Goal: Task Accomplishment & Management: Complete application form

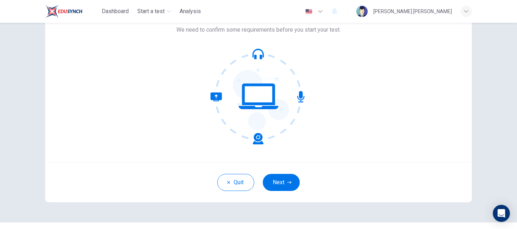
scroll to position [47, 0]
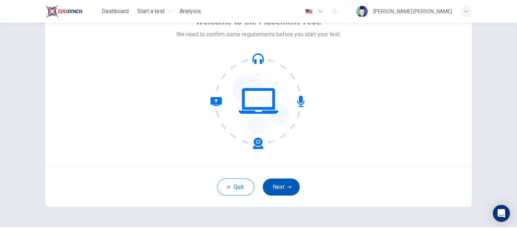
click at [287, 188] on icon "button" at bounding box center [289, 187] width 4 height 4
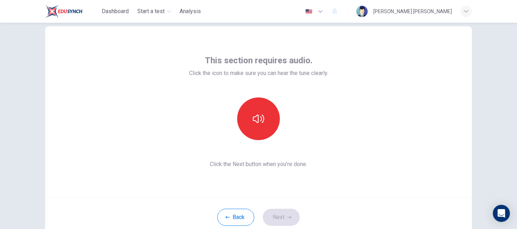
scroll to position [0, 0]
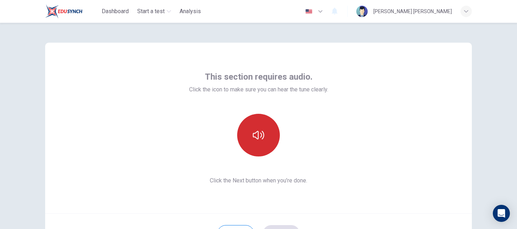
click at [270, 135] on button "button" at bounding box center [258, 135] width 43 height 43
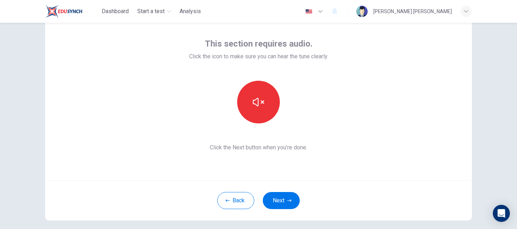
scroll to position [67, 0]
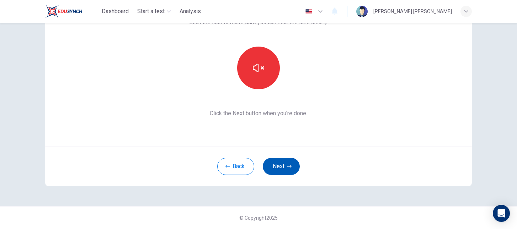
click at [289, 161] on button "Next" at bounding box center [281, 166] width 37 height 17
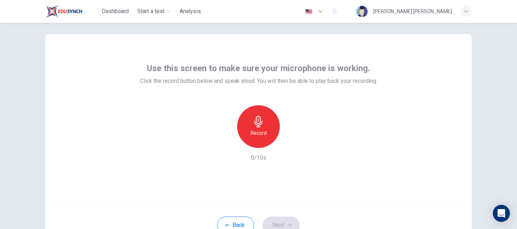
scroll to position [0, 0]
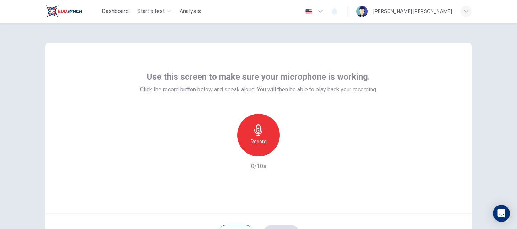
click at [253, 131] on icon "button" at bounding box center [258, 129] width 11 height 11
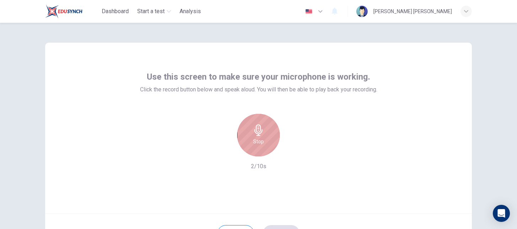
click at [253, 130] on icon "button" at bounding box center [258, 129] width 11 height 11
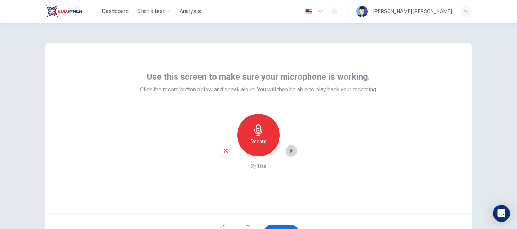
click at [291, 151] on icon "button" at bounding box center [291, 151] width 3 height 4
click at [290, 151] on icon "button" at bounding box center [291, 150] width 7 height 7
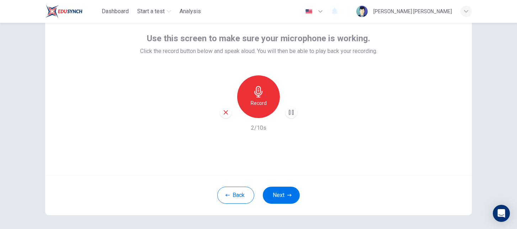
scroll to position [67, 0]
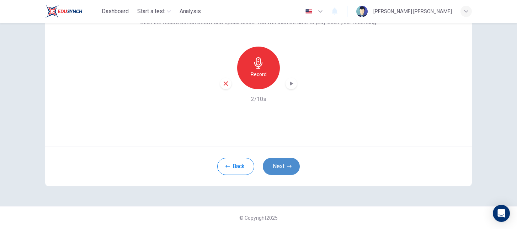
click at [285, 165] on button "Next" at bounding box center [281, 166] width 37 height 17
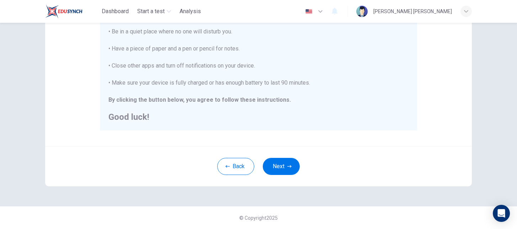
scroll to position [166, 0]
click at [288, 167] on icon "button" at bounding box center [289, 167] width 4 height 4
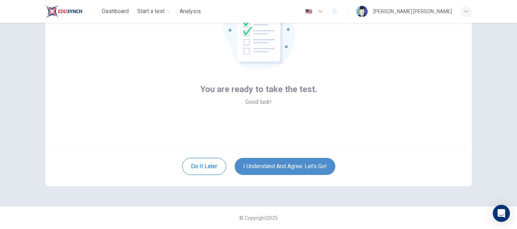
click at [319, 165] on button "I understand and agree. Let’s go!" at bounding box center [285, 166] width 101 height 17
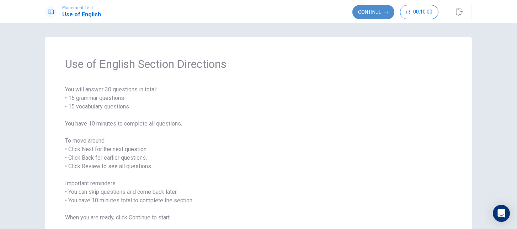
click at [370, 11] on button "Continue" at bounding box center [373, 12] width 42 height 14
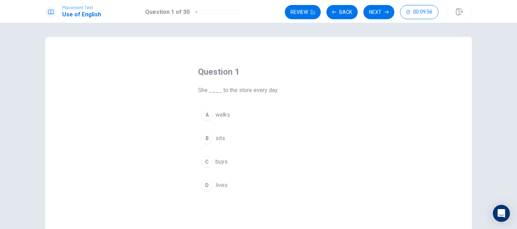
click at [225, 111] on span "walks" at bounding box center [222, 115] width 15 height 9
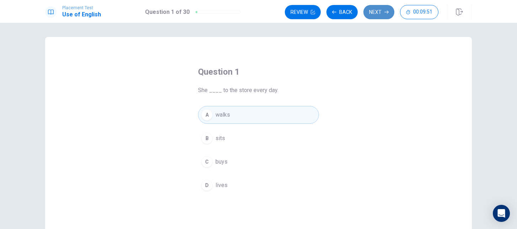
click at [382, 13] on button "Next" at bounding box center [378, 12] width 31 height 14
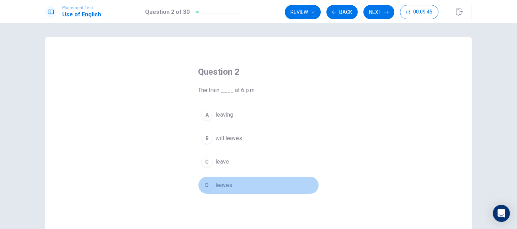
click at [229, 190] on button "D leaves" at bounding box center [258, 185] width 121 height 18
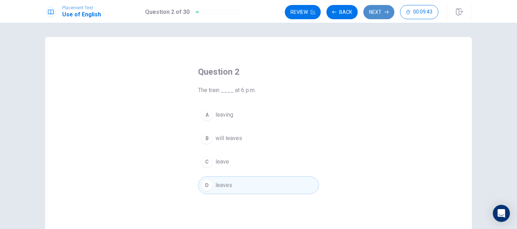
click at [381, 13] on button "Next" at bounding box center [378, 12] width 31 height 14
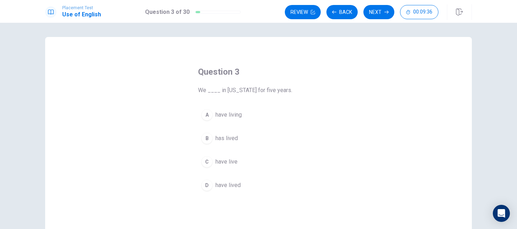
click at [237, 160] on button "C have live" at bounding box center [258, 162] width 121 height 18
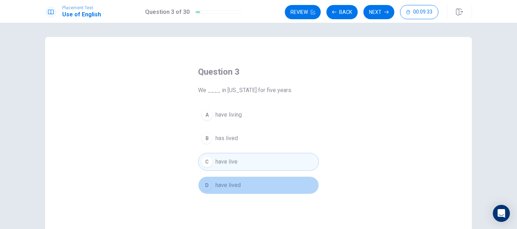
click at [246, 184] on button "D have lived" at bounding box center [258, 185] width 121 height 18
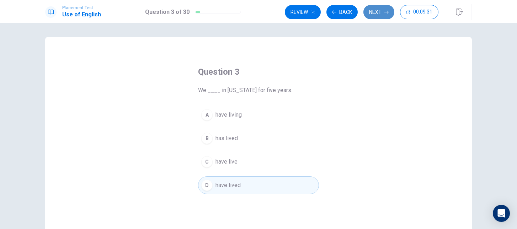
click at [382, 15] on button "Next" at bounding box center [378, 12] width 31 height 14
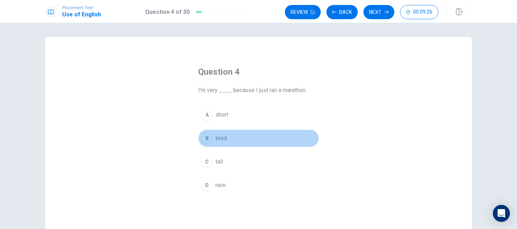
click at [229, 139] on button "B tired" at bounding box center [258, 138] width 121 height 18
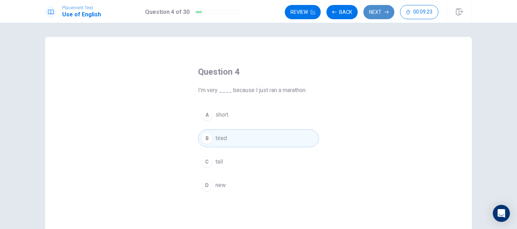
click at [382, 14] on button "Next" at bounding box center [378, 12] width 31 height 14
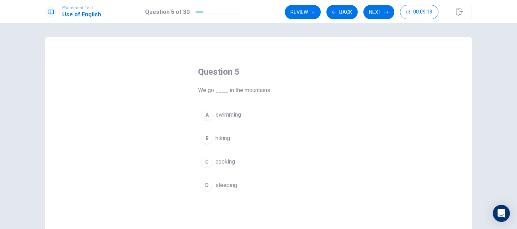
click at [232, 140] on button "B hiking" at bounding box center [258, 138] width 121 height 18
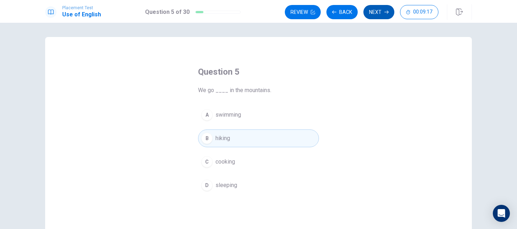
click at [372, 12] on button "Next" at bounding box center [378, 12] width 31 height 14
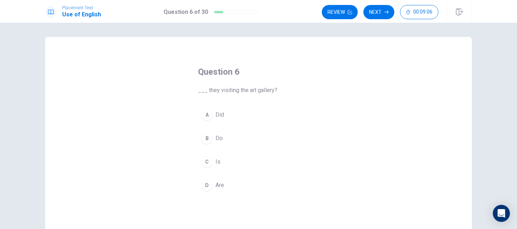
click at [214, 187] on button "D Are" at bounding box center [258, 185] width 121 height 18
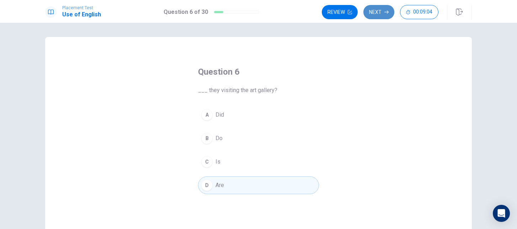
click at [382, 12] on button "Next" at bounding box center [378, 12] width 31 height 14
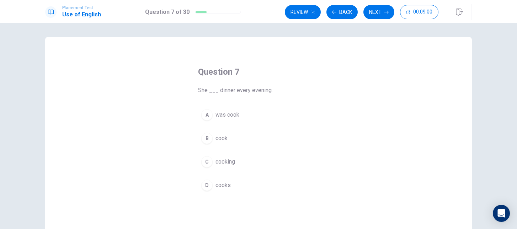
click at [233, 183] on button "D cooks" at bounding box center [258, 185] width 121 height 18
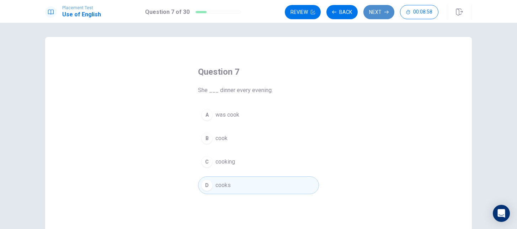
click at [383, 15] on button "Next" at bounding box center [378, 12] width 31 height 14
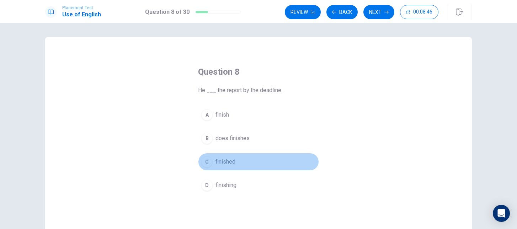
click at [227, 165] on span "finished" at bounding box center [225, 161] width 20 height 9
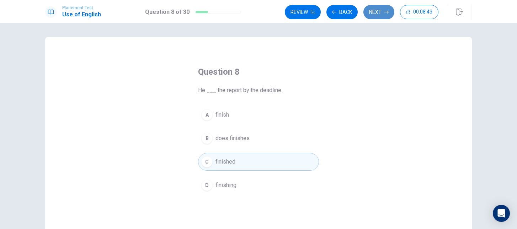
click at [378, 16] on button "Next" at bounding box center [378, 12] width 31 height 14
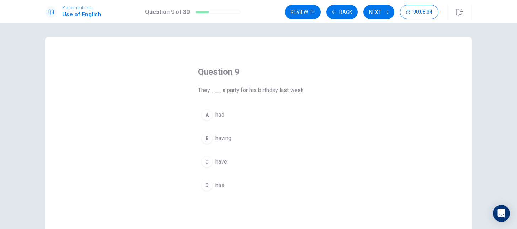
click at [231, 116] on button "A had" at bounding box center [258, 115] width 121 height 18
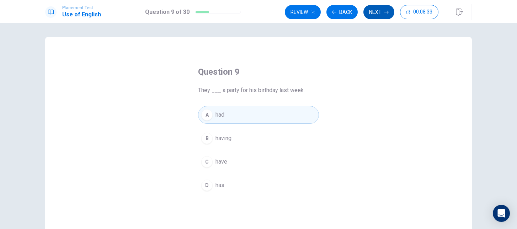
click at [380, 10] on button "Next" at bounding box center [378, 12] width 31 height 14
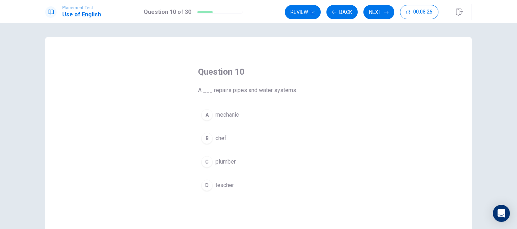
click at [234, 114] on span "mechanic" at bounding box center [226, 115] width 23 height 9
click at [247, 163] on button "C plumber" at bounding box center [258, 162] width 121 height 18
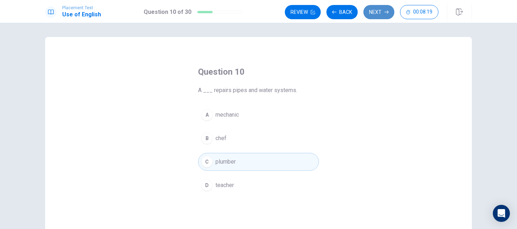
click at [381, 12] on button "Next" at bounding box center [378, 12] width 31 height 14
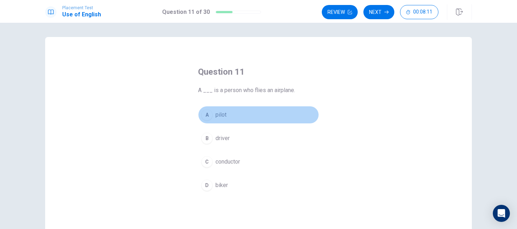
click at [225, 114] on span "pilot" at bounding box center [220, 115] width 11 height 9
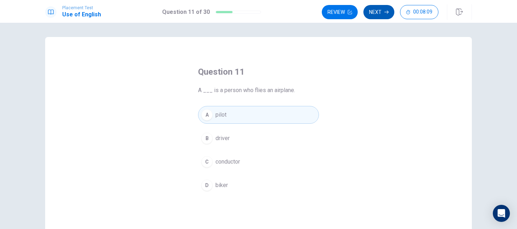
click at [383, 16] on button "Next" at bounding box center [378, 12] width 31 height 14
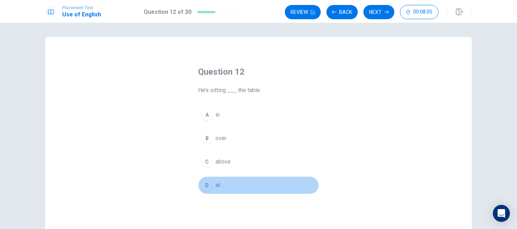
click at [229, 182] on button "D at" at bounding box center [258, 185] width 121 height 18
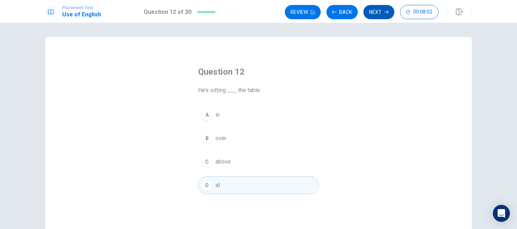
click at [377, 11] on button "Next" at bounding box center [378, 12] width 31 height 14
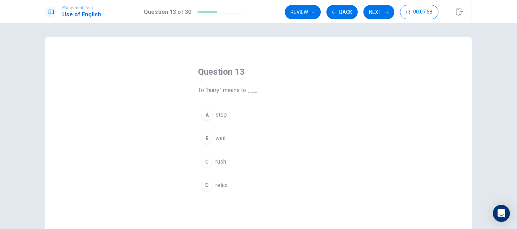
click at [225, 161] on span "rush" at bounding box center [220, 161] width 11 height 9
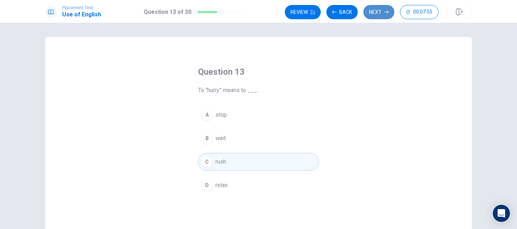
click at [383, 14] on button "Next" at bounding box center [378, 12] width 31 height 14
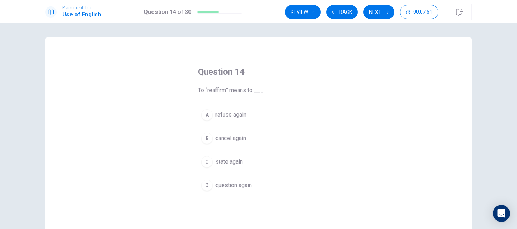
click at [233, 164] on span "state again" at bounding box center [228, 161] width 27 height 9
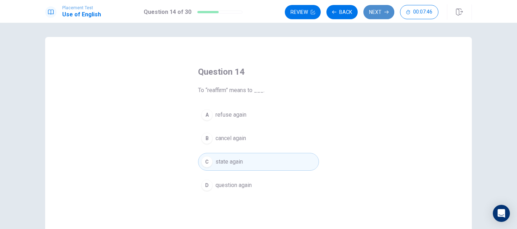
click at [385, 13] on icon "button" at bounding box center [386, 12] width 4 height 4
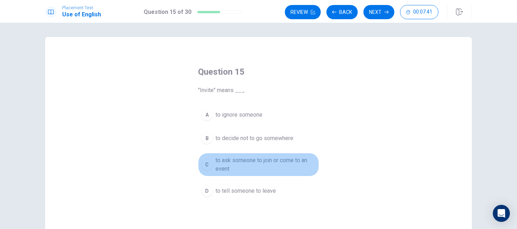
click at [288, 160] on span "to ask someone to join or come to an event" at bounding box center [265, 164] width 100 height 17
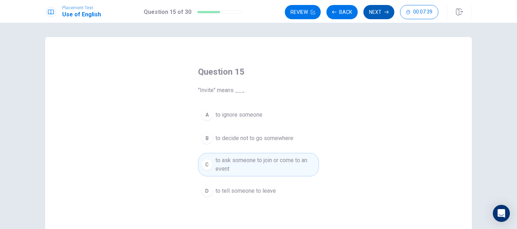
click at [381, 17] on button "Next" at bounding box center [378, 12] width 31 height 14
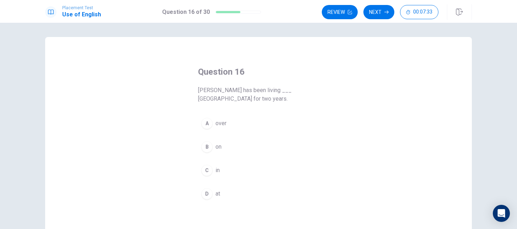
click at [222, 169] on button "C in" at bounding box center [258, 170] width 121 height 18
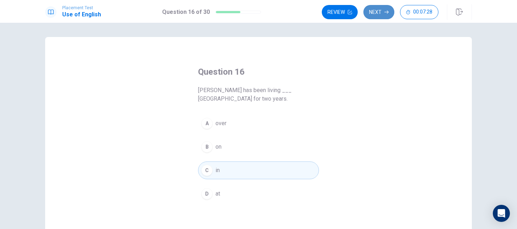
click at [381, 13] on button "Next" at bounding box center [378, 12] width 31 height 14
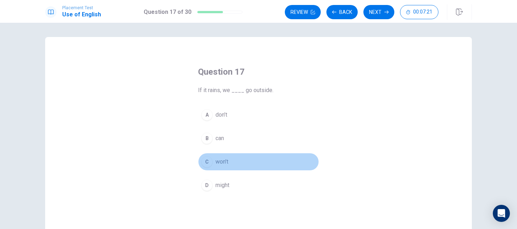
click at [224, 157] on span "won’t" at bounding box center [221, 161] width 13 height 9
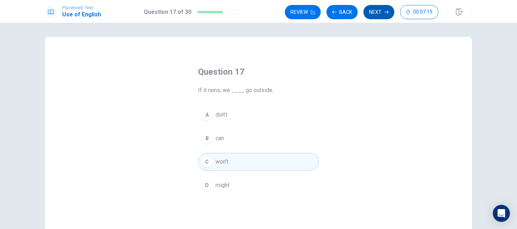
click at [381, 14] on button "Next" at bounding box center [378, 12] width 31 height 14
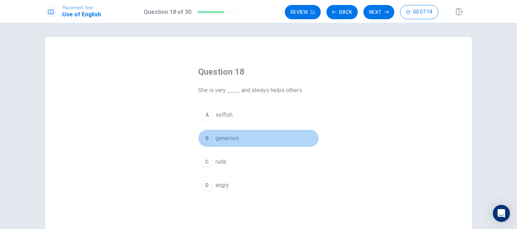
click at [237, 139] on span "generous" at bounding box center [226, 138] width 23 height 9
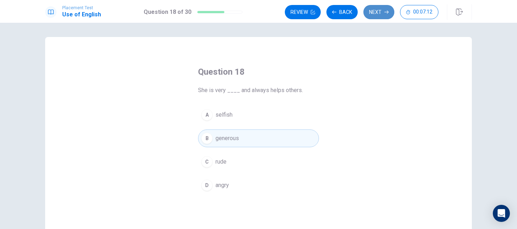
click at [384, 11] on icon "button" at bounding box center [386, 12] width 4 height 4
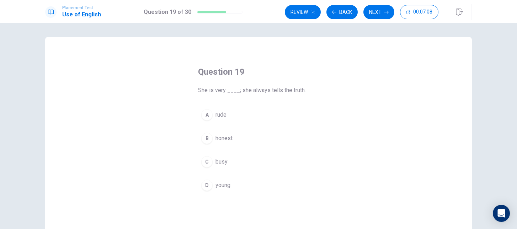
click at [235, 140] on button "B honest" at bounding box center [258, 138] width 121 height 18
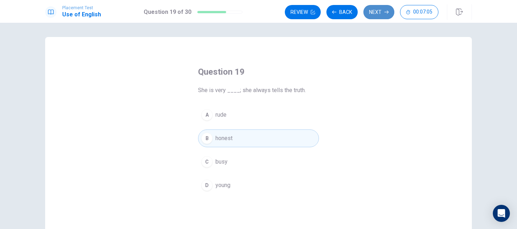
click at [387, 12] on icon "button" at bounding box center [386, 12] width 4 height 4
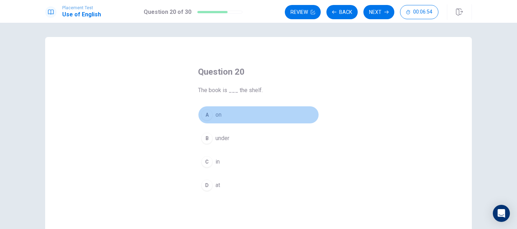
click at [221, 116] on span "on" at bounding box center [218, 115] width 6 height 9
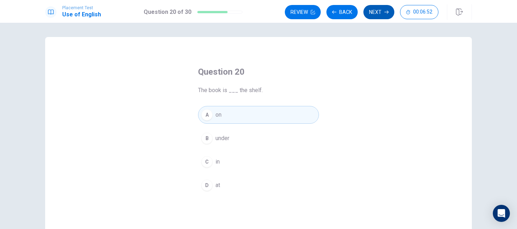
click at [386, 16] on button "Next" at bounding box center [378, 12] width 31 height 14
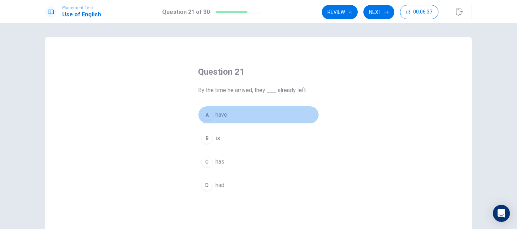
click at [225, 113] on span "have" at bounding box center [221, 115] width 12 height 9
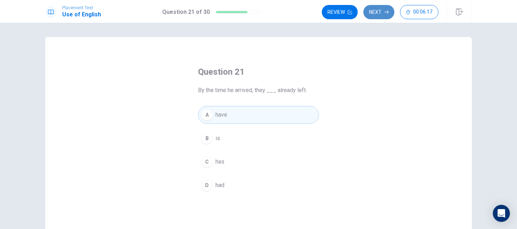
click at [381, 16] on button "Next" at bounding box center [378, 12] width 31 height 14
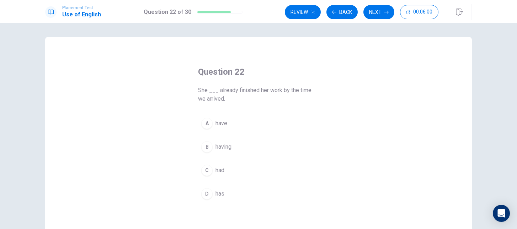
click at [227, 171] on button "C had" at bounding box center [258, 170] width 121 height 18
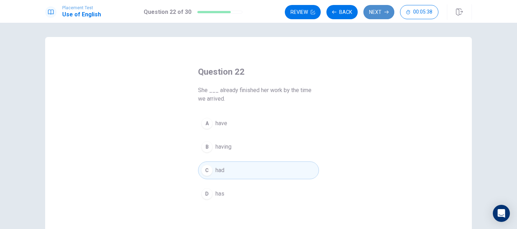
click at [382, 12] on button "Next" at bounding box center [378, 12] width 31 height 14
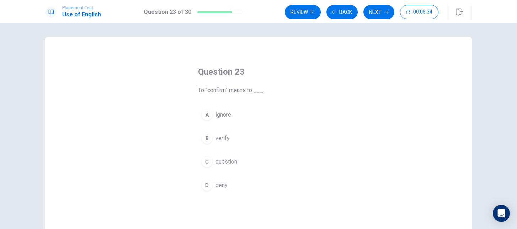
click at [231, 140] on button "B verify" at bounding box center [258, 138] width 121 height 18
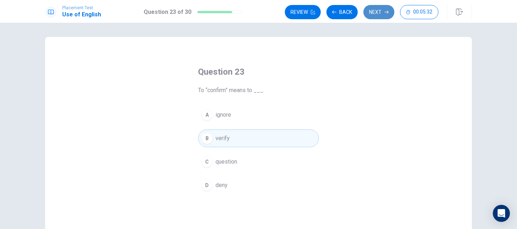
click at [384, 14] on button "Next" at bounding box center [378, 12] width 31 height 14
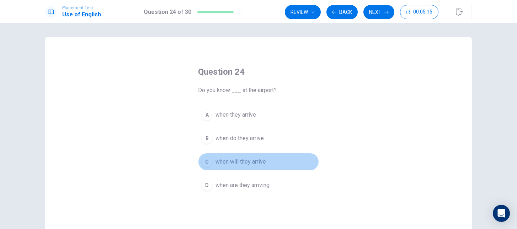
click at [270, 160] on button "C when will they arrive" at bounding box center [258, 162] width 121 height 18
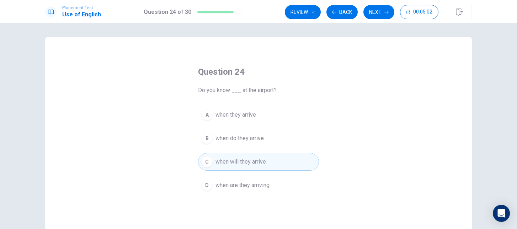
click at [269, 184] on span "when are they arriving" at bounding box center [242, 185] width 54 height 9
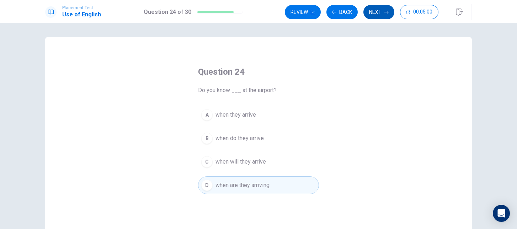
click at [381, 15] on button "Next" at bounding box center [378, 12] width 31 height 14
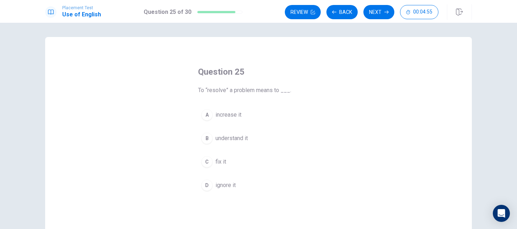
click at [226, 161] on span "fix it" at bounding box center [220, 161] width 11 height 9
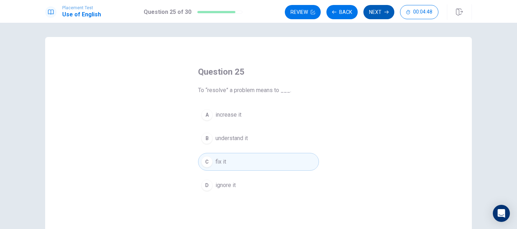
click at [383, 12] on button "Next" at bounding box center [378, 12] width 31 height 14
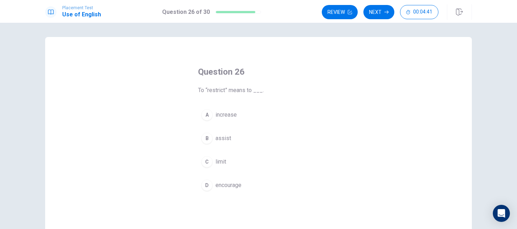
click at [223, 159] on span "limit" at bounding box center [220, 161] width 11 height 9
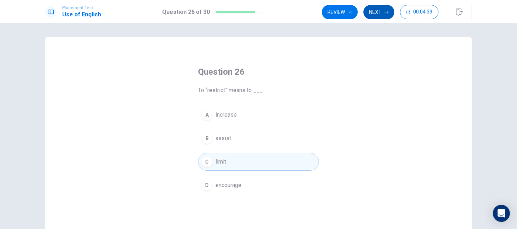
click at [383, 13] on button "Next" at bounding box center [378, 12] width 31 height 14
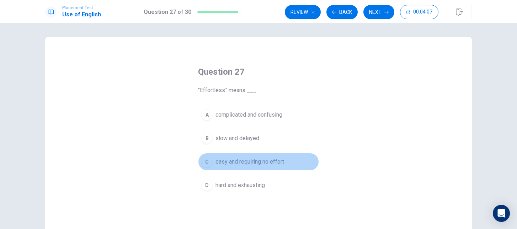
click at [288, 162] on button "C easy and requiring no effort" at bounding box center [258, 162] width 121 height 18
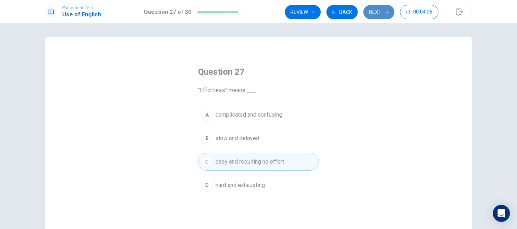
click at [387, 9] on button "Next" at bounding box center [378, 12] width 31 height 14
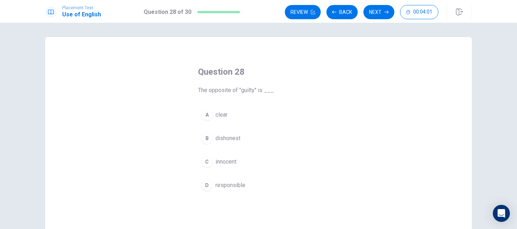
click at [231, 163] on span "innocent" at bounding box center [225, 161] width 21 height 9
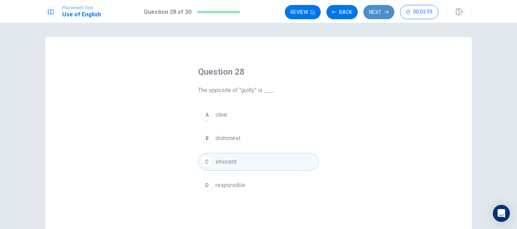
click at [381, 15] on button "Next" at bounding box center [378, 12] width 31 height 14
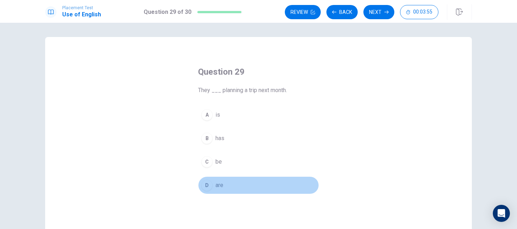
click at [229, 186] on button "D are" at bounding box center [258, 185] width 121 height 18
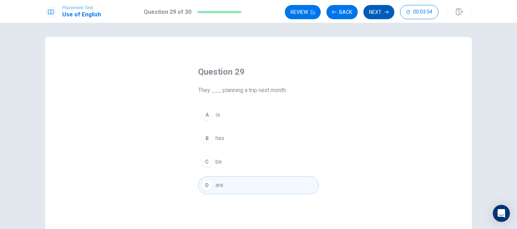
click at [382, 12] on button "Next" at bounding box center [378, 12] width 31 height 14
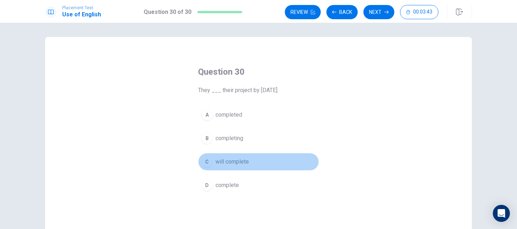
click at [243, 167] on button "C will complete" at bounding box center [258, 162] width 121 height 18
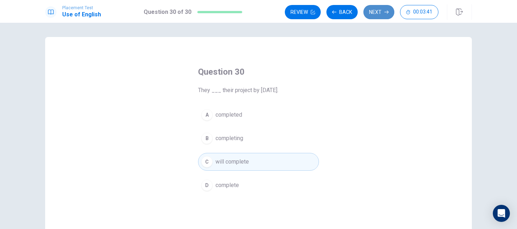
click at [375, 14] on button "Next" at bounding box center [378, 12] width 31 height 14
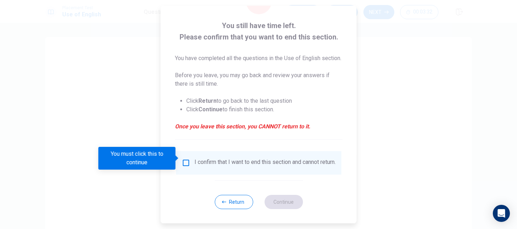
scroll to position [45, 0]
click at [184, 159] on input "You must click this to continue" at bounding box center [186, 163] width 9 height 9
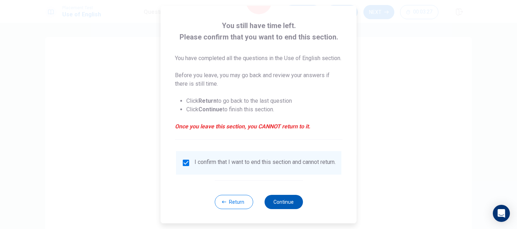
click at [282, 200] on button "Continue" at bounding box center [283, 202] width 38 height 14
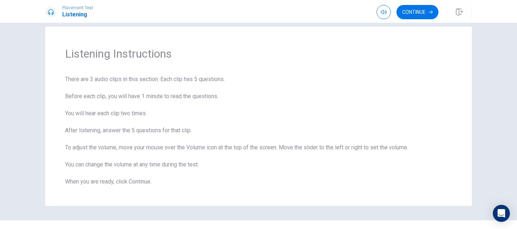
scroll to position [10, 0]
click at [425, 12] on button "Continue" at bounding box center [417, 12] width 42 height 14
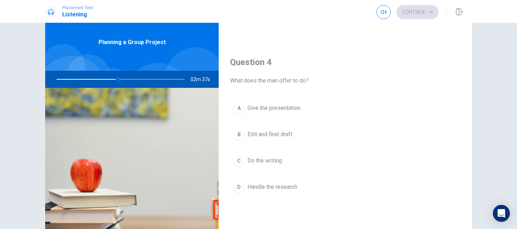
scroll to position [520, 0]
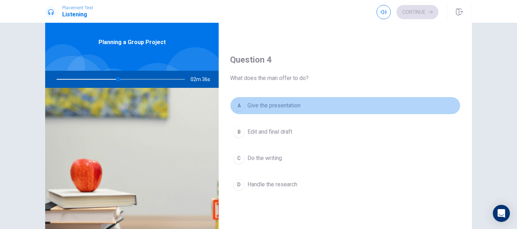
click at [300, 108] on span "Give the presentation" at bounding box center [273, 105] width 53 height 9
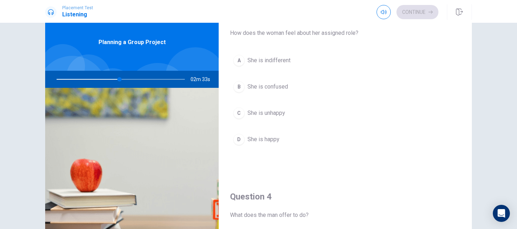
scroll to position [384, 0]
click at [281, 64] on button "A She is indifferent" at bounding box center [345, 59] width 230 height 18
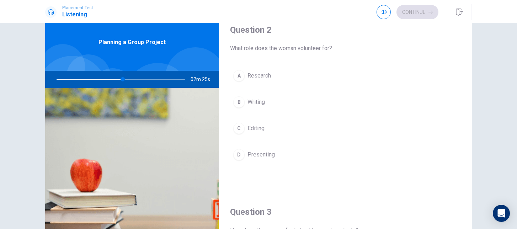
scroll to position [185, 0]
click at [274, 76] on button "A Research" at bounding box center [345, 77] width 230 height 18
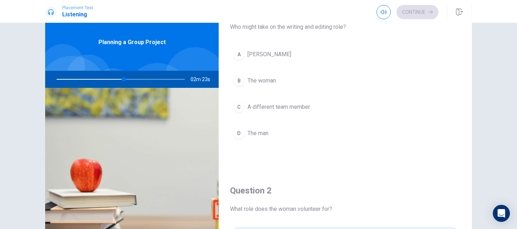
scroll to position [0, 0]
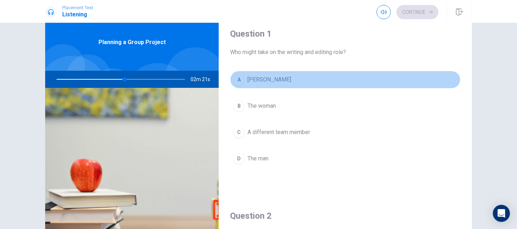
click at [264, 79] on button "A [PERSON_NAME]" at bounding box center [345, 80] width 230 height 18
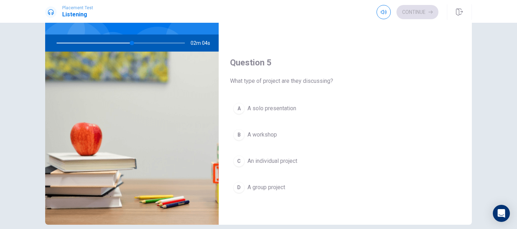
scroll to position [60, 0]
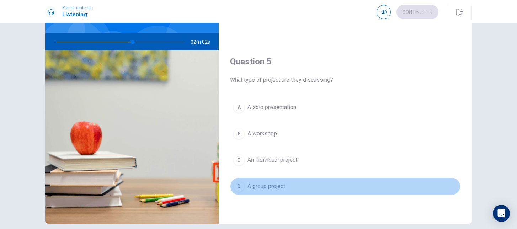
click at [290, 188] on button "D A group project" at bounding box center [345, 186] width 230 height 18
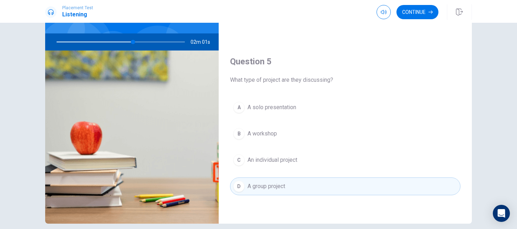
scroll to position [75, 0]
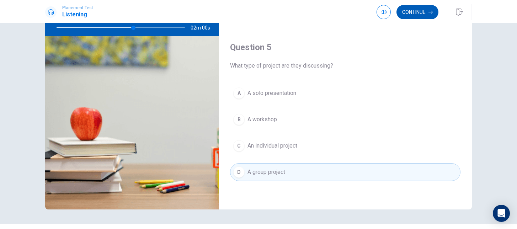
click at [426, 13] on button "Continue" at bounding box center [417, 12] width 42 height 14
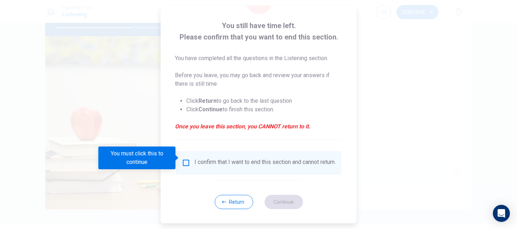
scroll to position [36, 0]
click at [187, 159] on input "You must click this to continue" at bounding box center [186, 163] width 9 height 9
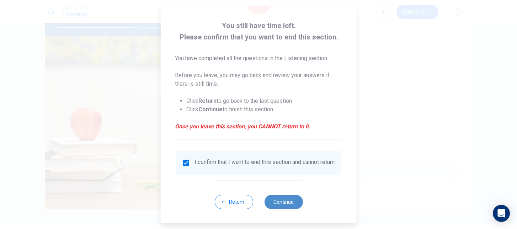
click at [290, 200] on button "Continue" at bounding box center [283, 202] width 38 height 14
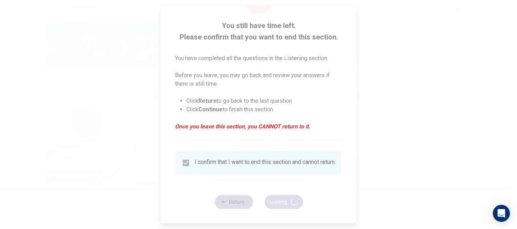
type input "63"
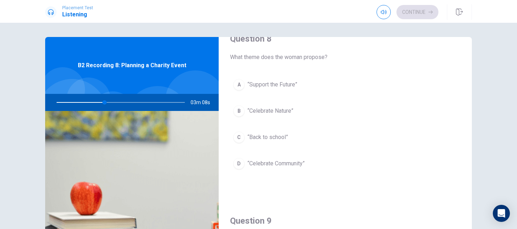
scroll to position [382, 0]
click at [294, 164] on span "“Celebrate Community”" at bounding box center [275, 163] width 57 height 9
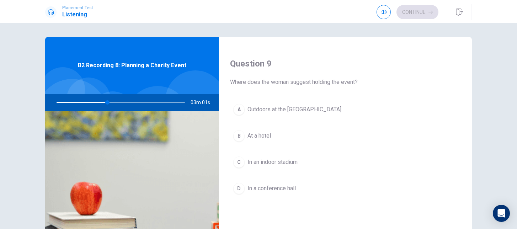
scroll to position [540, 0]
click at [309, 111] on span "Outdoors at the [GEOGRAPHIC_DATA]" at bounding box center [294, 108] width 94 height 9
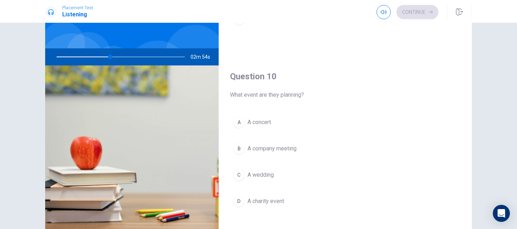
scroll to position [49, 0]
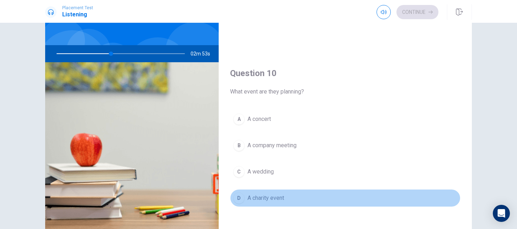
click at [283, 200] on span "A charity event" at bounding box center [265, 198] width 37 height 9
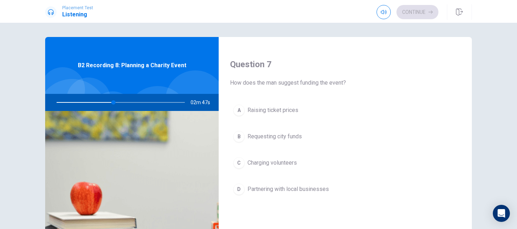
scroll to position [177, 0]
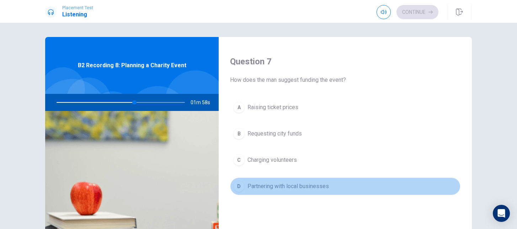
click at [304, 186] on span "Partnering with local businesses" at bounding box center [287, 186] width 81 height 9
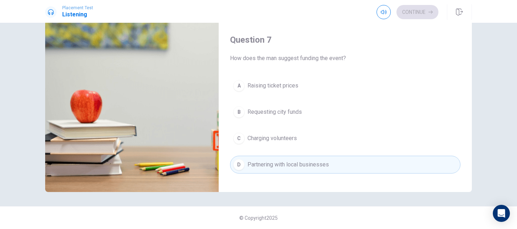
scroll to position [111, 0]
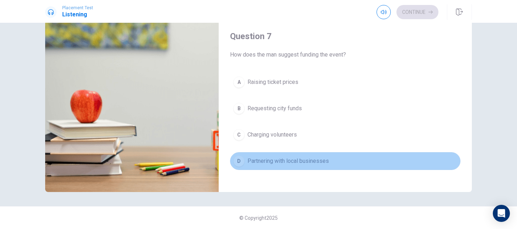
click at [350, 161] on button "D Partnering with local businesses" at bounding box center [345, 161] width 230 height 18
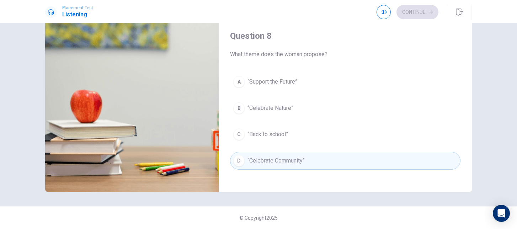
scroll to position [294, 0]
click at [338, 160] on button "D “Celebrate Community”" at bounding box center [345, 160] width 230 height 18
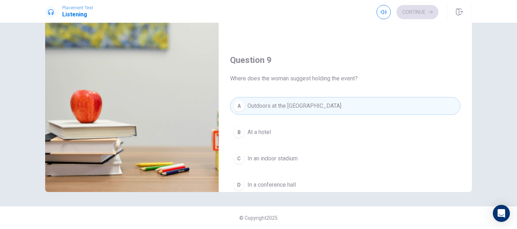
scroll to position [450, 0]
click at [363, 105] on button "A Outdoors at the [GEOGRAPHIC_DATA]" at bounding box center [345, 106] width 230 height 18
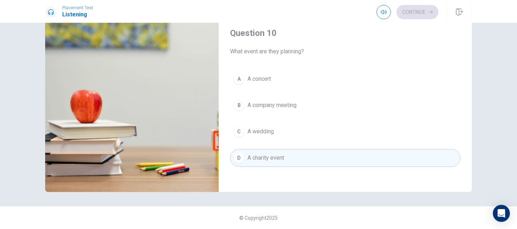
scroll to position [663, 0]
click at [335, 159] on button "D A charity event" at bounding box center [345, 155] width 230 height 18
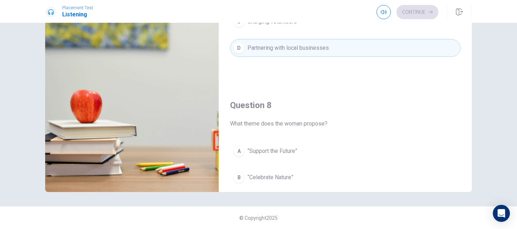
scroll to position [214, 0]
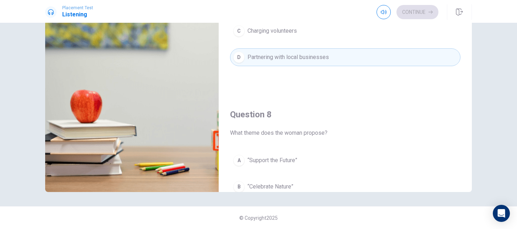
click at [423, 10] on div "Continue" at bounding box center [407, 12] width 62 height 14
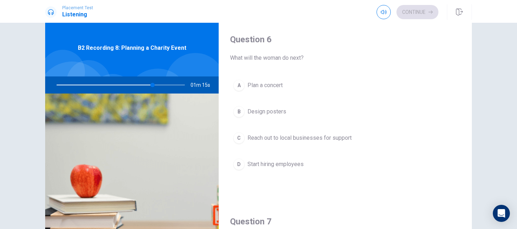
scroll to position [17, 0]
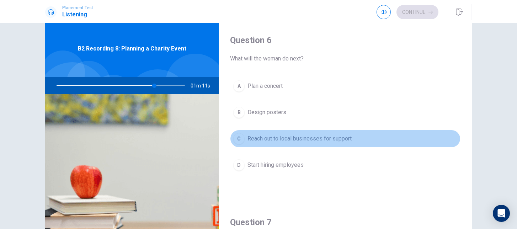
click at [319, 139] on span "Reach out to local businesses for support" at bounding box center [299, 138] width 104 height 9
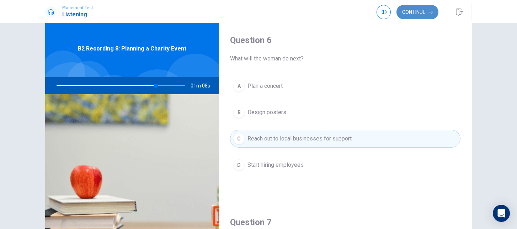
click at [418, 15] on button "Continue" at bounding box center [417, 12] width 42 height 14
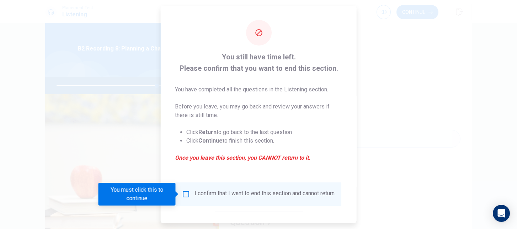
click at [187, 194] on input "You must click this to continue" at bounding box center [186, 194] width 9 height 9
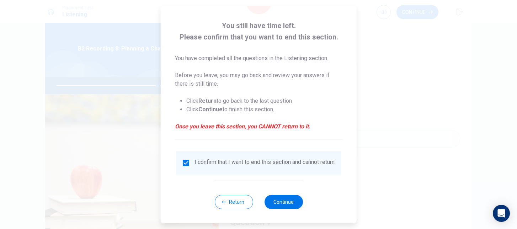
scroll to position [33, 0]
click at [233, 202] on button "Return" at bounding box center [233, 202] width 38 height 14
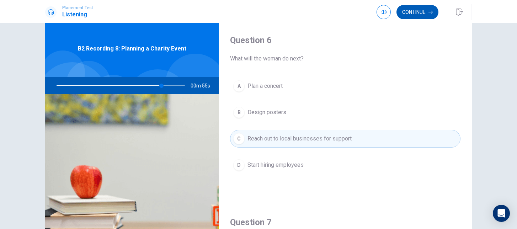
click at [417, 10] on button "Continue" at bounding box center [417, 12] width 42 height 14
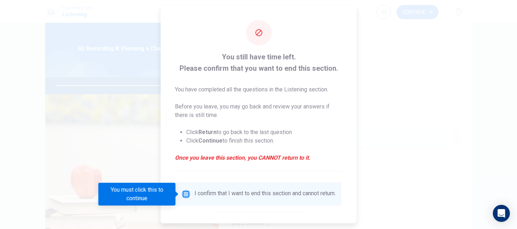
click at [186, 197] on input "You must click this to continue" at bounding box center [186, 194] width 9 height 9
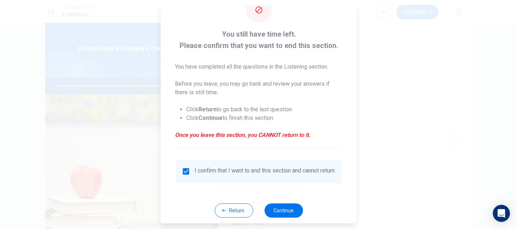
scroll to position [36, 0]
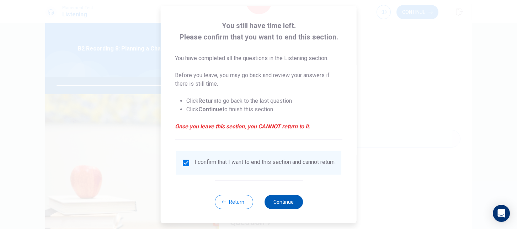
click at [286, 207] on button "Continue" at bounding box center [283, 202] width 38 height 14
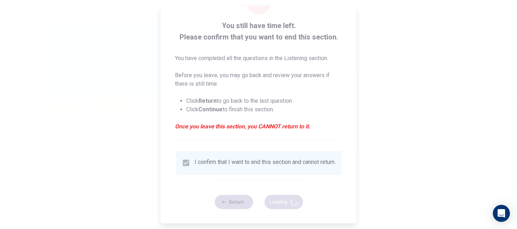
type input "84"
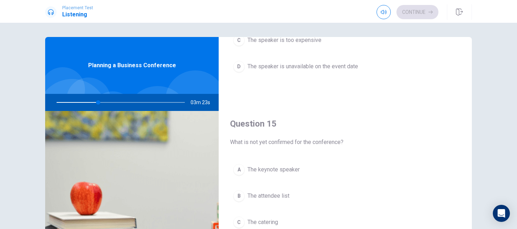
scroll to position [663, 0]
click at [297, 167] on span "The keynote speaker" at bounding box center [273, 167] width 52 height 9
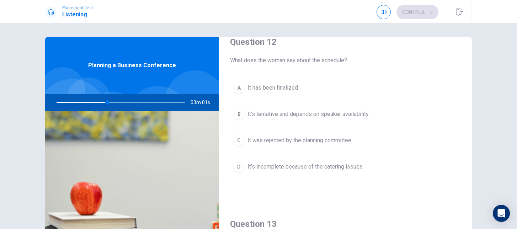
scroll to position [195, 0]
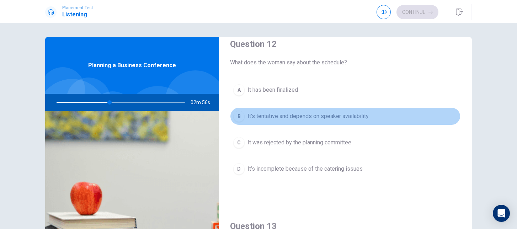
click at [326, 120] on span "It’s tentative and depends on speaker availability" at bounding box center [307, 116] width 121 height 9
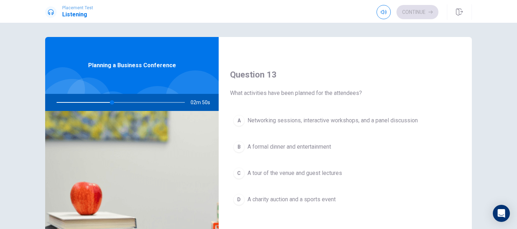
scroll to position [349, 0]
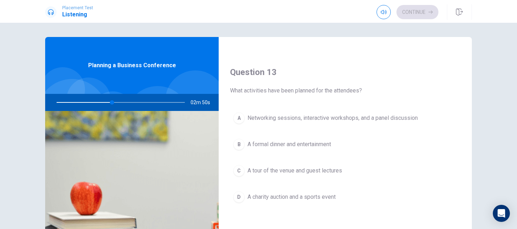
click at [326, 120] on span "Networking sessions, interactive workshops, and a panel discussion" at bounding box center [332, 118] width 170 height 9
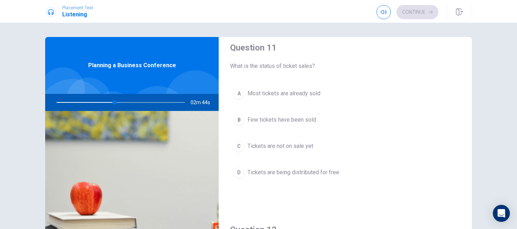
scroll to position [5, 0]
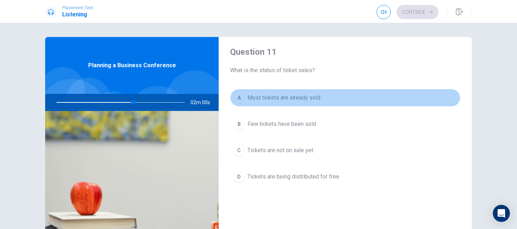
click at [316, 97] on span "Most tickets are already sold" at bounding box center [283, 97] width 73 height 9
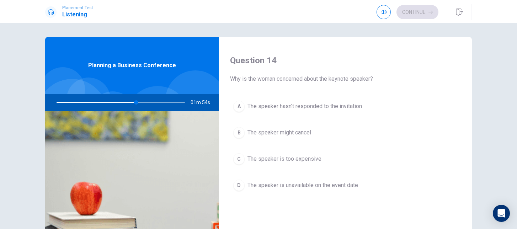
scroll to position [547, 0]
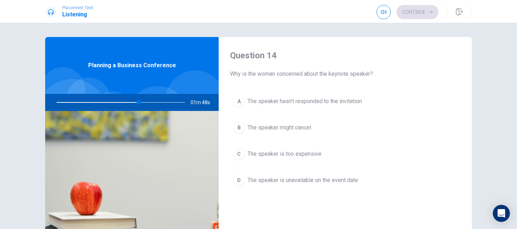
click at [340, 103] on span "The speaker hasn’t responded to the invitation" at bounding box center [304, 101] width 114 height 9
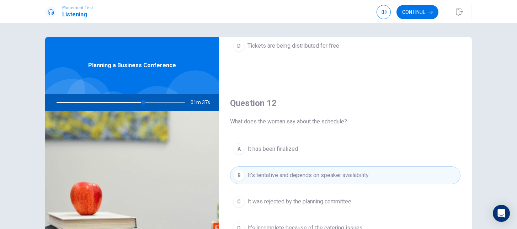
scroll to position [137, 0]
click at [426, 9] on button "Continue" at bounding box center [417, 12] width 42 height 14
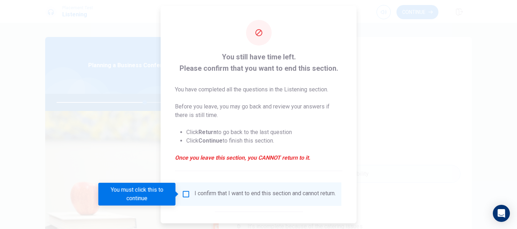
click at [186, 196] on input "You must click this to continue" at bounding box center [186, 194] width 9 height 9
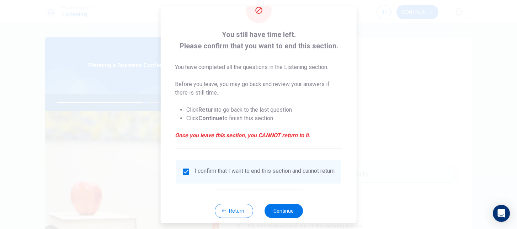
scroll to position [36, 0]
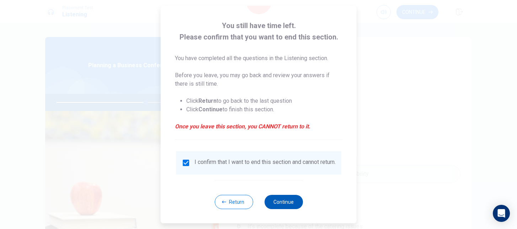
click at [287, 201] on button "Continue" at bounding box center [283, 202] width 38 height 14
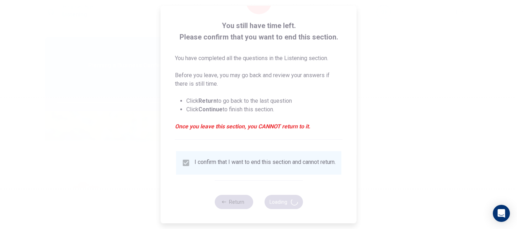
type input "70"
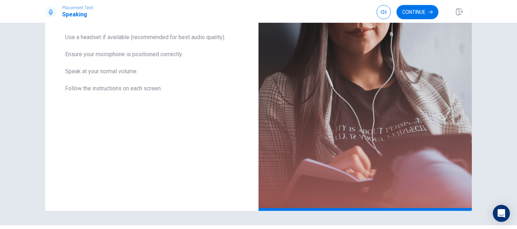
scroll to position [136, 0]
click at [417, 14] on button "Continue" at bounding box center [417, 12] width 42 height 14
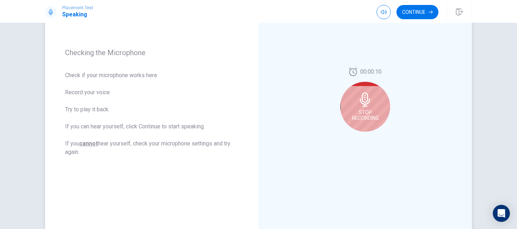
scroll to position [90, 0]
click at [364, 101] on icon at bounding box center [365, 99] width 10 height 14
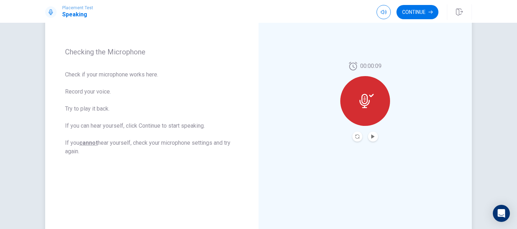
click at [373, 139] on button "Play Audio" at bounding box center [373, 136] width 10 height 10
click at [373, 139] on button "Pause Audio" at bounding box center [373, 136] width 10 height 10
click at [419, 14] on button "Continue" at bounding box center [417, 12] width 42 height 14
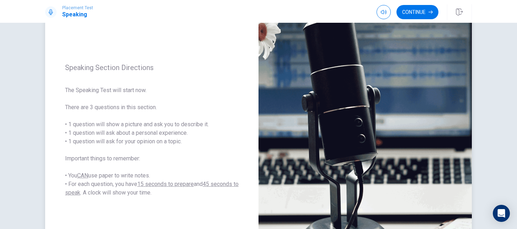
scroll to position [64, 0]
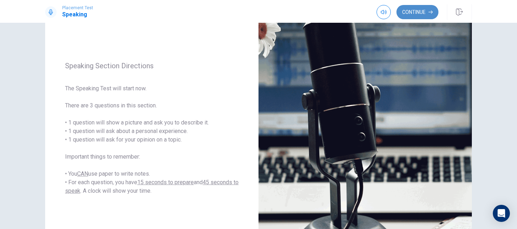
click at [426, 10] on icon "button" at bounding box center [430, 12] width 4 height 4
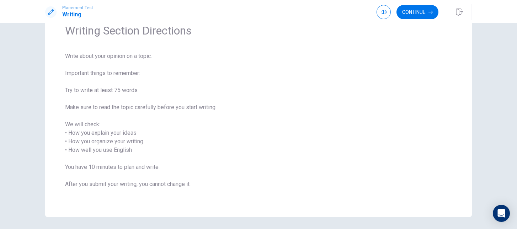
scroll to position [34, 0]
click at [415, 16] on button "Continue" at bounding box center [417, 12] width 42 height 14
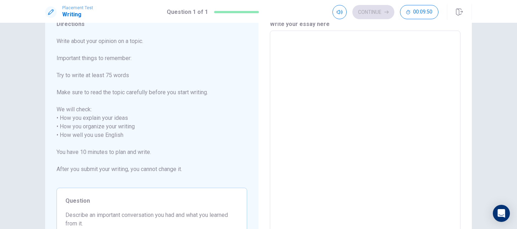
scroll to position [30, 0]
click at [339, 47] on textarea at bounding box center [365, 136] width 181 height 197
type textarea "m"
type textarea "x"
type textarea "my"
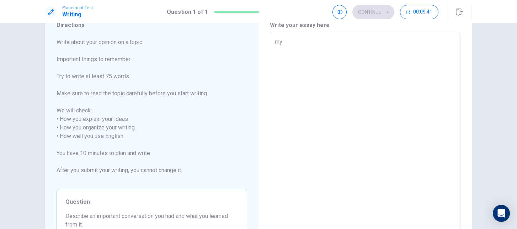
type textarea "x"
type textarea "my"
type textarea "x"
type textarea "my"
type textarea "x"
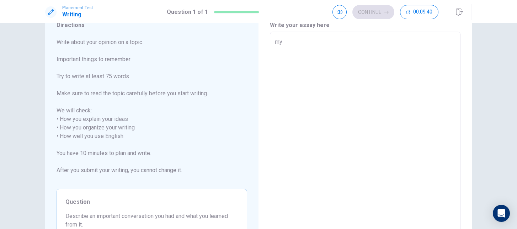
type textarea "m"
type textarea "x"
type textarea "M"
type textarea "x"
type textarea "My"
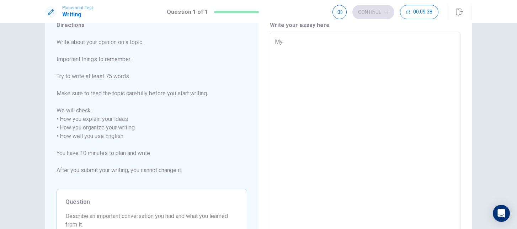
type textarea "x"
type textarea "My"
type textarea "x"
type textarea "My t"
type textarea "x"
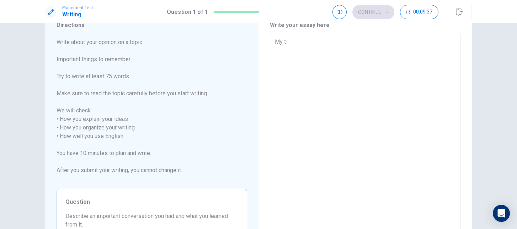
type textarea "My to"
type textarea "x"
type textarea "My top"
type textarea "x"
type textarea "My topi"
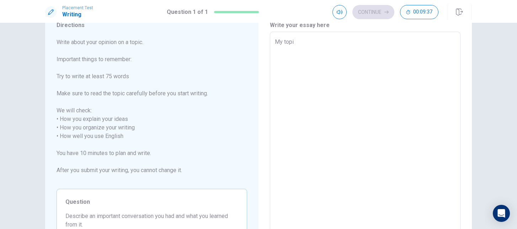
type textarea "x"
type textarea "My topic"
type textarea "x"
type textarea "My topic"
type textarea "x"
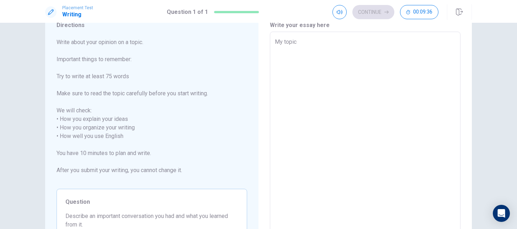
type textarea "My topic i"
type textarea "x"
type textarea "My topic is"
type textarea "x"
type textarea "My topic is"
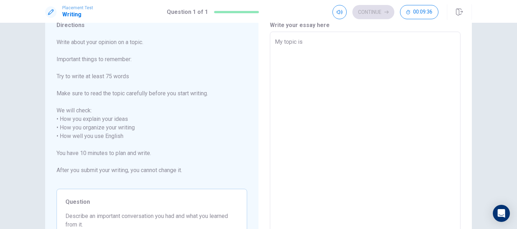
type textarea "x"
type textarea "My topic is p"
type textarea "x"
type textarea "My topic is po"
type textarea "x"
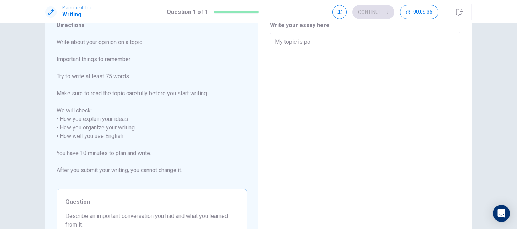
type textarea "My topic is pol"
type textarea "x"
type textarea "My topic is poll"
type textarea "x"
type textarea "My topic is pollu"
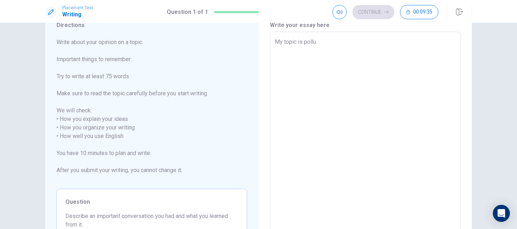
type textarea "x"
type textarea "My topic is pollut"
type textarea "x"
type textarea "My topic is polluti"
type textarea "x"
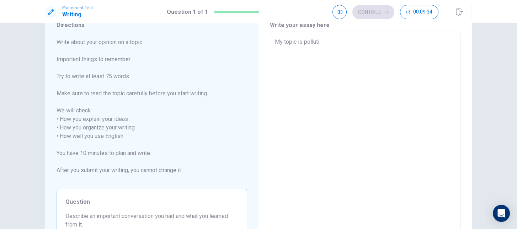
type textarea "My topic is pollutin"
type textarea "x"
type textarea "My topic is polluti"
type textarea "x"
type textarea "My topic is pollutio"
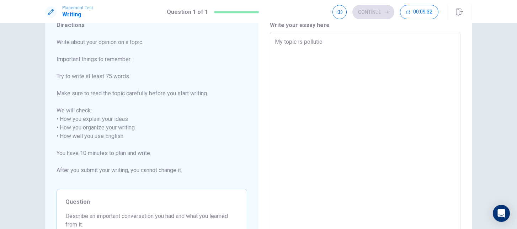
type textarea "x"
type textarea "My topic is pollution"
type textarea "x"
type textarea "My topic is pollution"
type textarea "x"
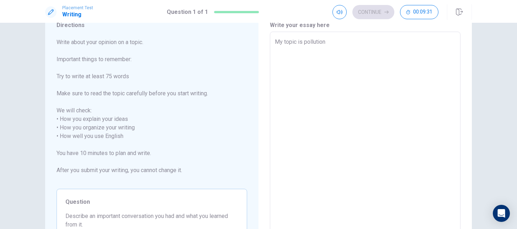
type textarea "My topic is pollution"
type textarea "x"
type textarea "My topic is pollution,"
type textarea "x"
type textarea "My topic is pollution,"
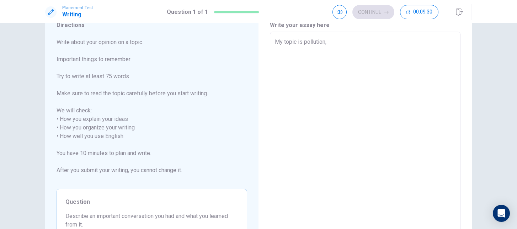
type textarea "x"
type textarea "My topic is pollution, i"
type textarea "x"
type textarea "My topic is pollution,"
type textarea "x"
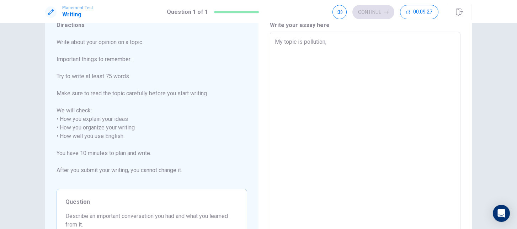
type textarea "My topic is pollution, I"
type textarea "x"
type textarea "My topic is pollution, In"
type textarea "x"
type textarea "My topic is pollution, In"
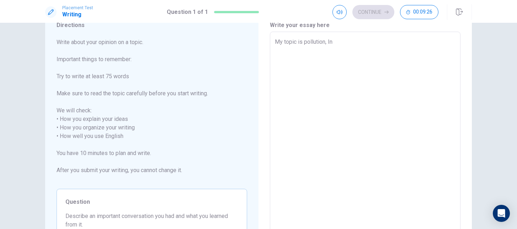
type textarea "x"
type textarea "My topic is pollution, In"
type textarea "x"
type textarea "My topic is pollution, I"
type textarea "x"
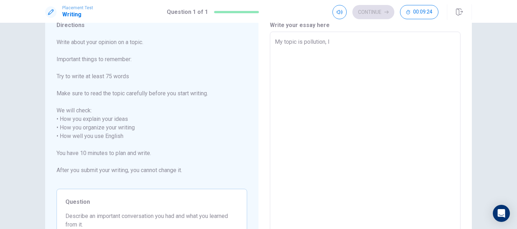
type textarea "My topic is pollution,"
type textarea "x"
type textarea "My topic is pollution,"
type textarea "x"
type textarea "My topic is pollution,"
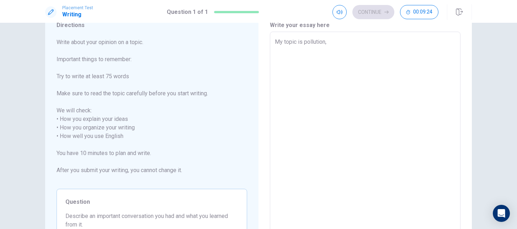
type textarea "x"
type textarea "My topic is pollution, i"
type textarea "x"
type textarea "My topic is pollution, in"
type textarea "x"
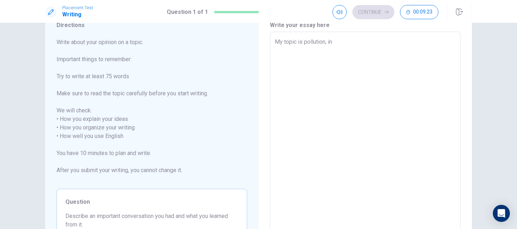
type textarea "My topic is pollution, in"
type textarea "x"
type textarea "My topic is pollution, in m"
type textarea "x"
type textarea "My topic is pollution, in my"
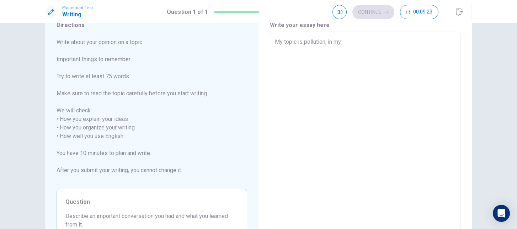
type textarea "x"
type textarea "My topic is pollution, in my"
type textarea "x"
type textarea "My topic is pollution, in my p"
type textarea "x"
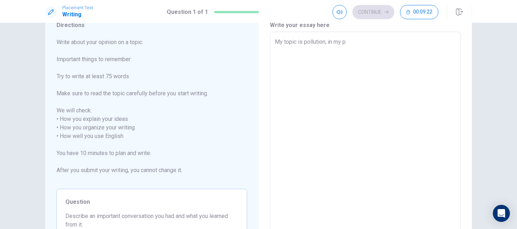
type textarea "My topic is pollution, in my pe"
type textarea "x"
type textarea "My topic is pollution, in my per"
type textarea "x"
type textarea "My topic is pollution, in my perd"
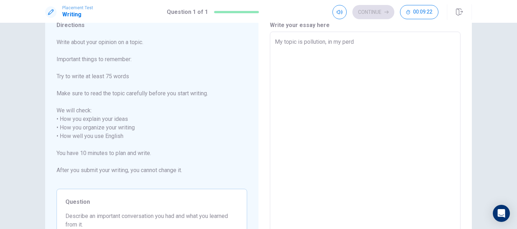
type textarea "x"
type textarea "My topic is pollution, in my per"
type textarea "x"
type textarea "My topic is pollution, in my pers"
type textarea "x"
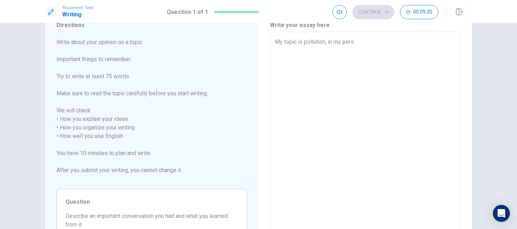
type textarea "My topic is pollution, in my perso"
type textarea "x"
type textarea "My topic is pollution, in my person"
type textarea "x"
type textarea "My topic is pollution, in my persona"
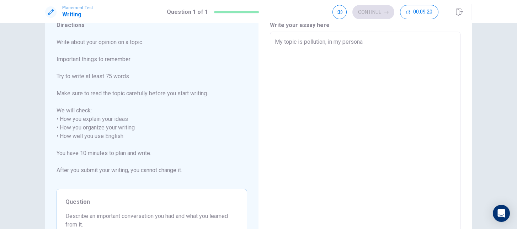
type textarea "x"
type textarea "My topic is pollution, in my personal"
type textarea "x"
type textarea "My topic is pollution, in my personal"
type textarea "x"
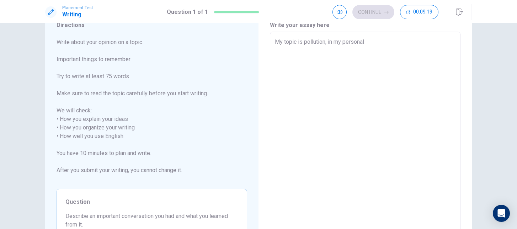
type textarea "My topic is pollution, in my personal o"
type textarea "x"
type textarea "My topic is pollution, in my personal op"
type textarea "x"
type textarea "My topic is pollution, in my personal opi"
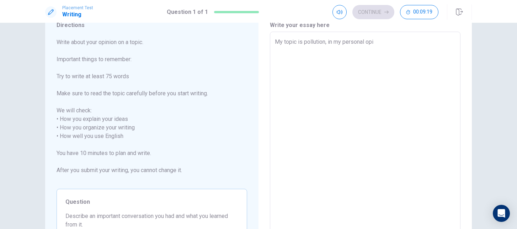
type textarea "x"
type textarea "My topic is pollution, in my personal opin"
type textarea "x"
type textarea "My topic is pollution, in my personal opini"
type textarea "x"
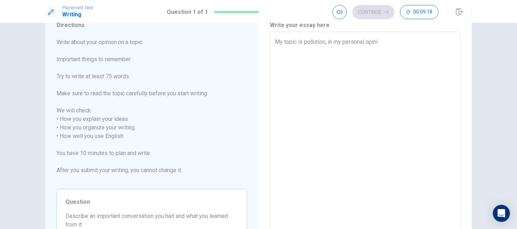
type textarea "My topic is pollution, in my personal opinio"
type textarea "x"
type textarea "My topic is pollution, in my personal opinion"
type textarea "x"
type textarea "My topic is pollution, in my personal opinion"
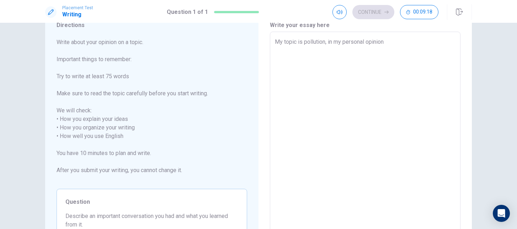
type textarea "x"
type textarea "My topic is pollution, in my personal opinion i"
type textarea "x"
type textarea "My topic is pollution, in my personal opinion i"
type textarea "x"
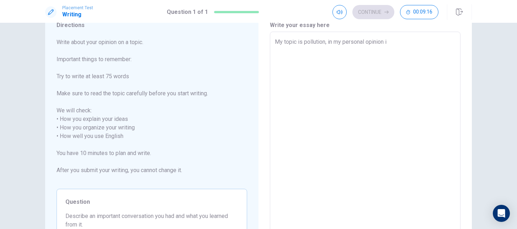
type textarea "My topic is pollution, in my personal opinion i t"
type textarea "x"
type textarea "My topic is pollution, in my personal opinion i th"
type textarea "x"
type textarea "My topic is pollution, in my personal opinion i thi"
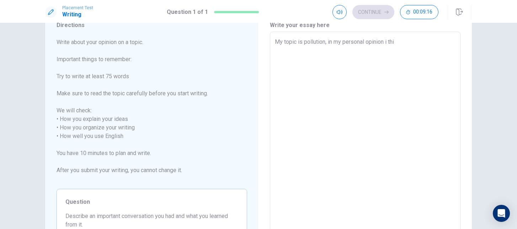
type textarea "x"
type textarea "My topic is pollution, in my personal opinion i thin"
type textarea "x"
type textarea "My topic is pollution, in my personal opinion i thins"
type textarea "x"
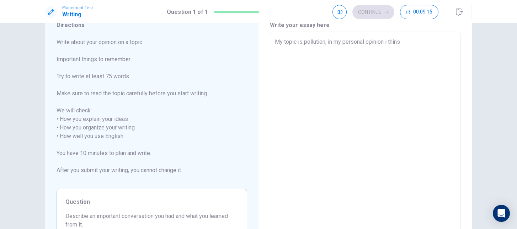
type textarea "My topic is pollution, in my personal opinion i thins"
type textarea "x"
type textarea "My topic is pollution, in my personal opinion i thins"
type textarea "x"
type textarea "My topic is pollution, in my personal opinion i thin"
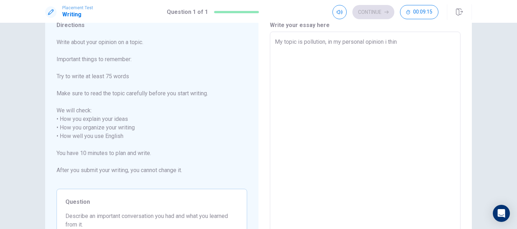
type textarea "x"
type textarea "My topic is pollution, in my personal opinion i think"
type textarea "x"
type textarea "My topic is pollution, in my personal opinion i think"
type textarea "x"
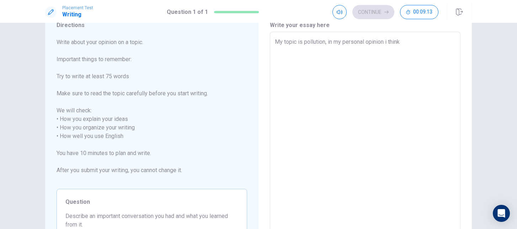
type textarea "My topic is pollution, in my personal opinion i think p"
type textarea "x"
type textarea "My topic is pollution, in my personal opinion i think po"
type textarea "x"
type textarea "My topic is pollution, in my personal opinion i think pol"
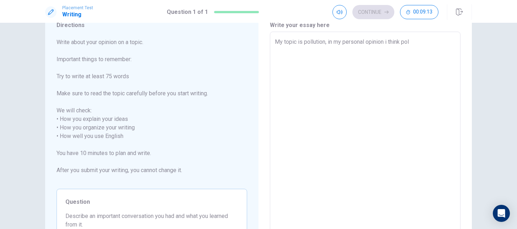
type textarea "x"
type textarea "My topic is pollution, in my personal opinion i think poll"
type textarea "x"
type textarea "My topic is pollution, in my personal opinion i think pollu"
type textarea "x"
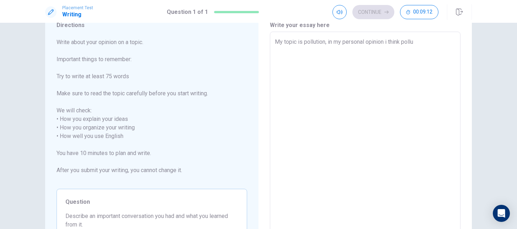
type textarea "My topic is pollution, in my personal opinion i think pollut"
type textarea "x"
type textarea "My topic is pollution, in my personal opinion i think polluti"
type textarea "x"
type textarea "My topic is pollution, in my personal opinion i think pollutio"
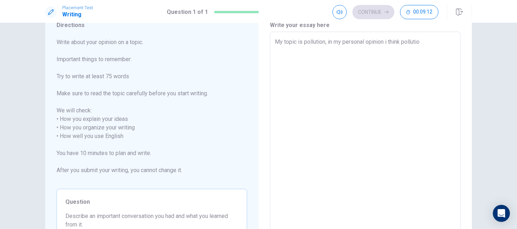
type textarea "x"
type textarea "My topic is pollution, in my personal opinion i think pollution"
type textarea "x"
type textarea "My topic is pollution, in my personal opinion i think pollution"
type textarea "x"
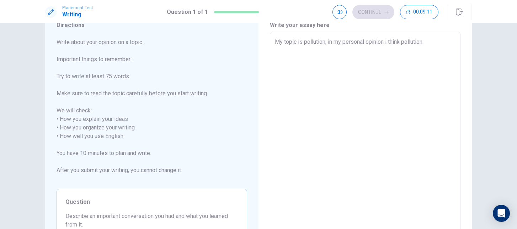
type textarea "My topic is pollution, in my personal opinion i think pollution i"
type textarea "x"
type textarea "My topic is pollution, in my personal opinion i think pollution it"
type textarea "x"
type textarea "My topic is pollution, in my personal opinion i think pollution it'"
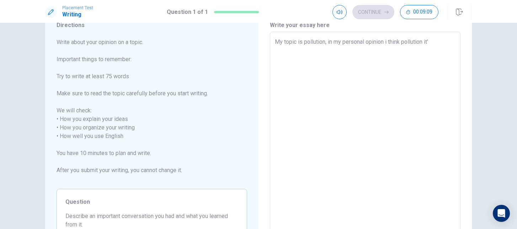
type textarea "x"
type textarea "My topic is pollution, in my personal opinion i think pollution it's"
type textarea "x"
type textarea "My topic is pollution, in my personal opinion i think pollution it's"
type textarea "x"
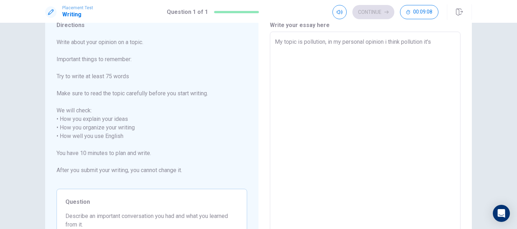
type textarea "My topic is pollution, in my personal opinion i think pollution it's k"
type textarea "x"
type textarea "My topic is pollution, in my personal opinion i think pollution it's ki"
type textarea "x"
type textarea "My topic is pollution, in my personal opinion i think pollution it's kil"
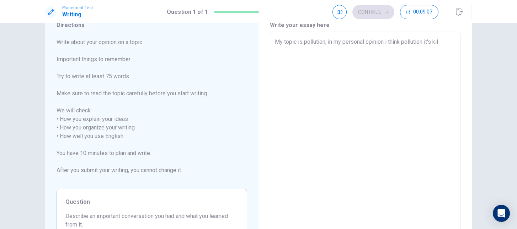
type textarea "x"
type textarea "My topic is pollution, in my personal opinion i think pollution it's kill"
type textarea "x"
type textarea "My topic is pollution, in my personal opinion i think pollution it's killi"
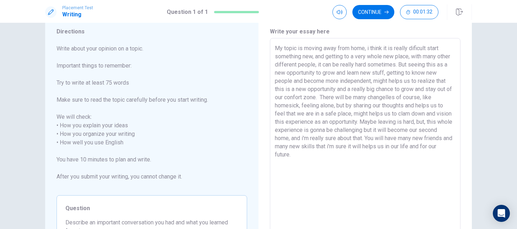
scroll to position [22, 0]
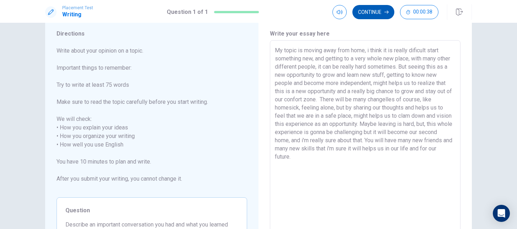
click at [384, 14] on button "Continue" at bounding box center [373, 12] width 42 height 14
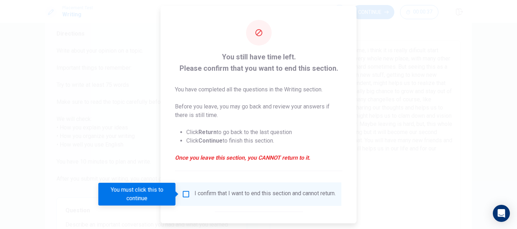
click at [184, 192] on input "You must click this to continue" at bounding box center [186, 194] width 9 height 9
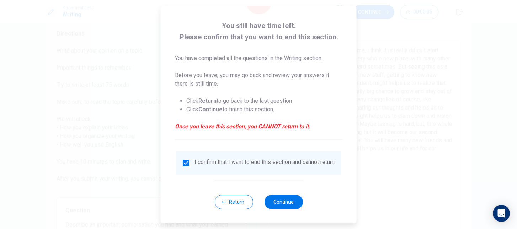
scroll to position [36, 0]
click at [282, 207] on button "Continue" at bounding box center [283, 202] width 38 height 14
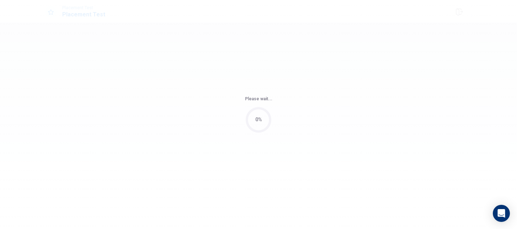
scroll to position [0, 0]
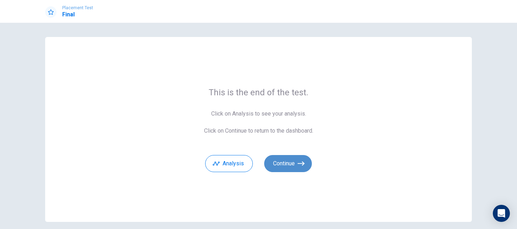
click at [298, 162] on icon "button" at bounding box center [300, 163] width 7 height 7
